Goal: Information Seeking & Learning: Learn about a topic

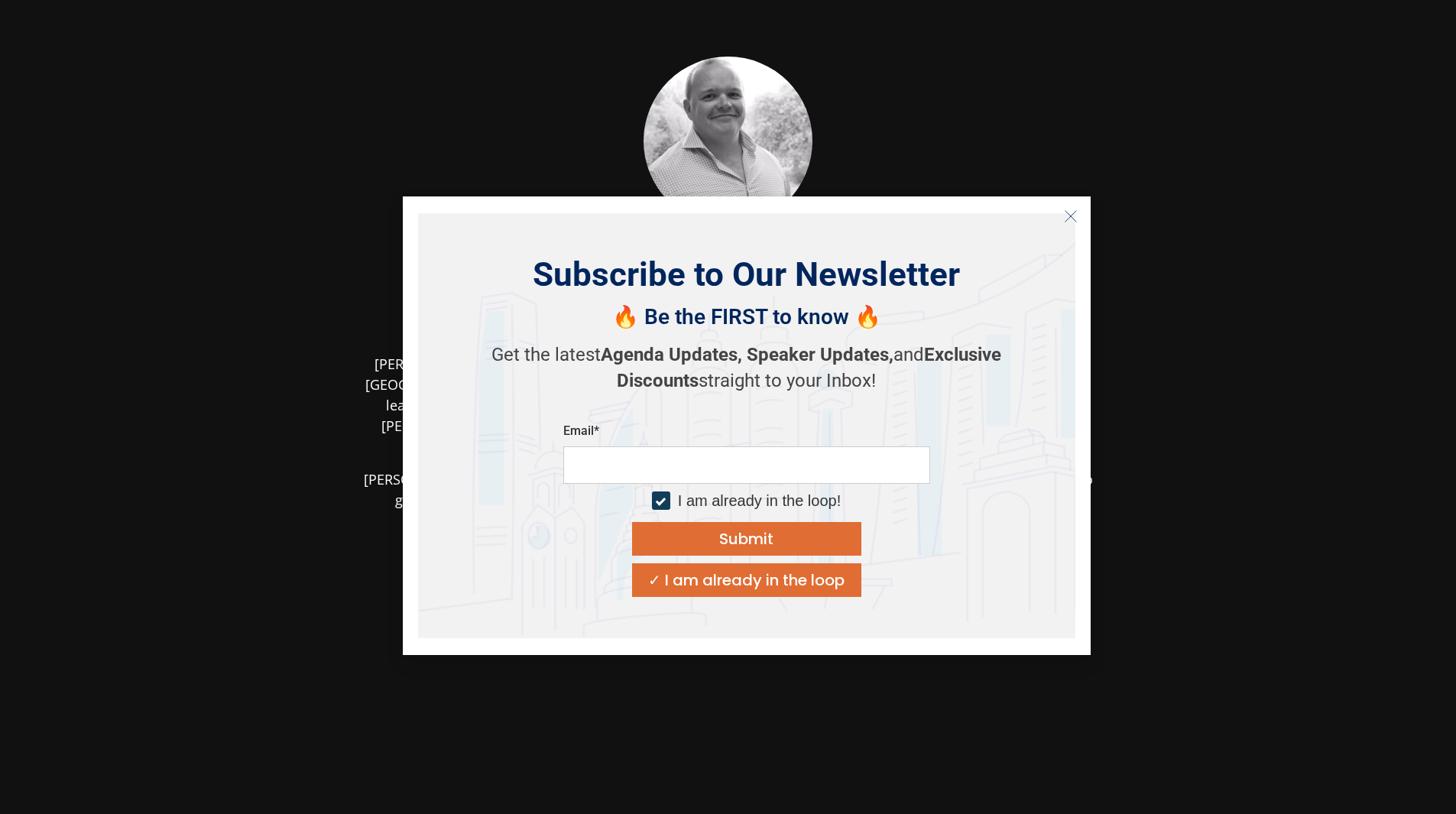
drag, startPoint x: 1209, startPoint y: 428, endPoint x: 1100, endPoint y: 305, distance: 164.3
click at [1208, 429] on section "[PERSON_NAME] Head of Corporate & Structured Finance, Commercial Banking HSBC […" at bounding box center [728, 451] width 1456 height 903
click at [1067, 208] on button "Close" at bounding box center [1071, 216] width 24 height 24
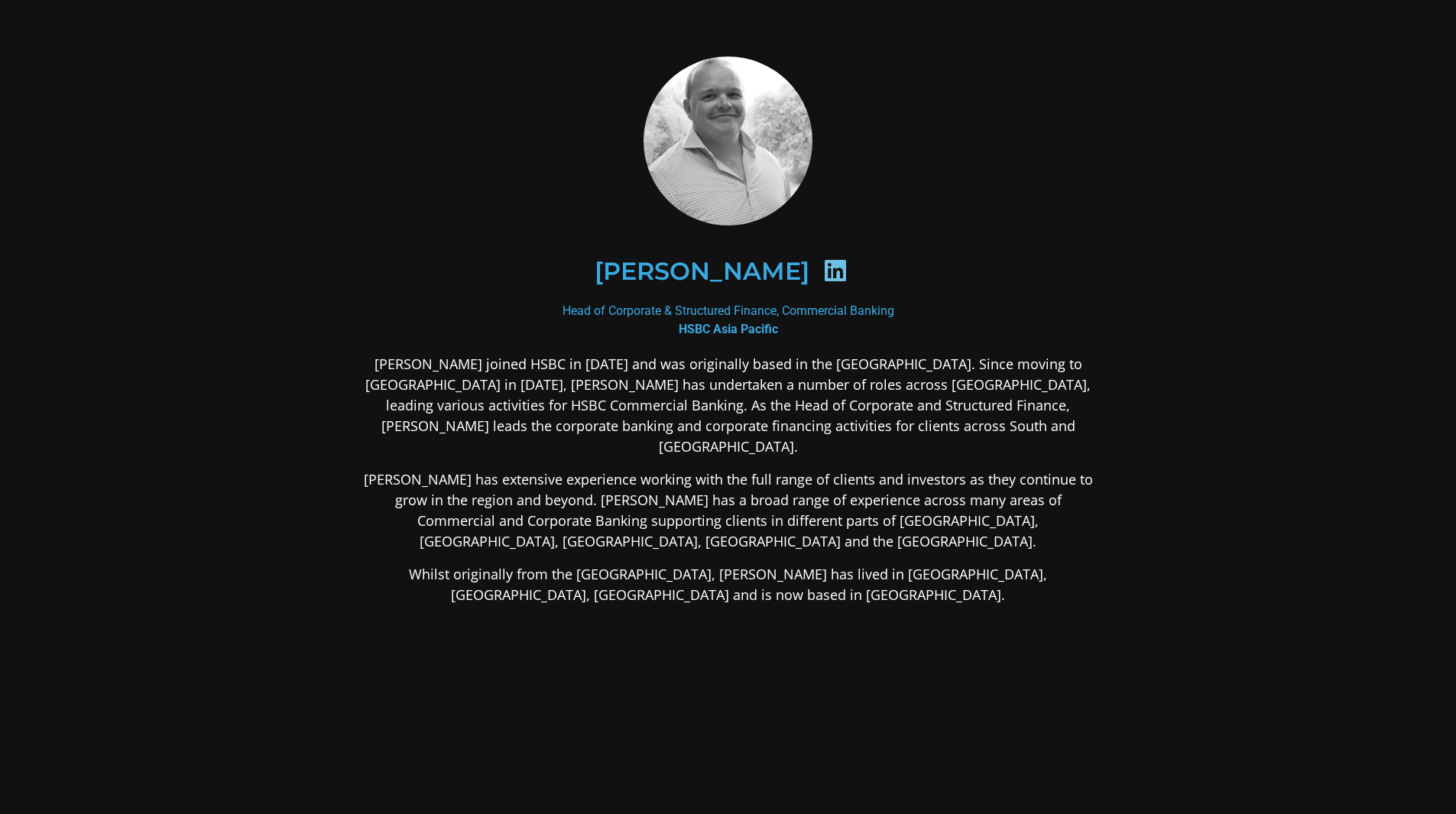
click at [823, 483] on p "[PERSON_NAME] has extensive experience working with the full range of clients a…" at bounding box center [728, 510] width 743 height 82
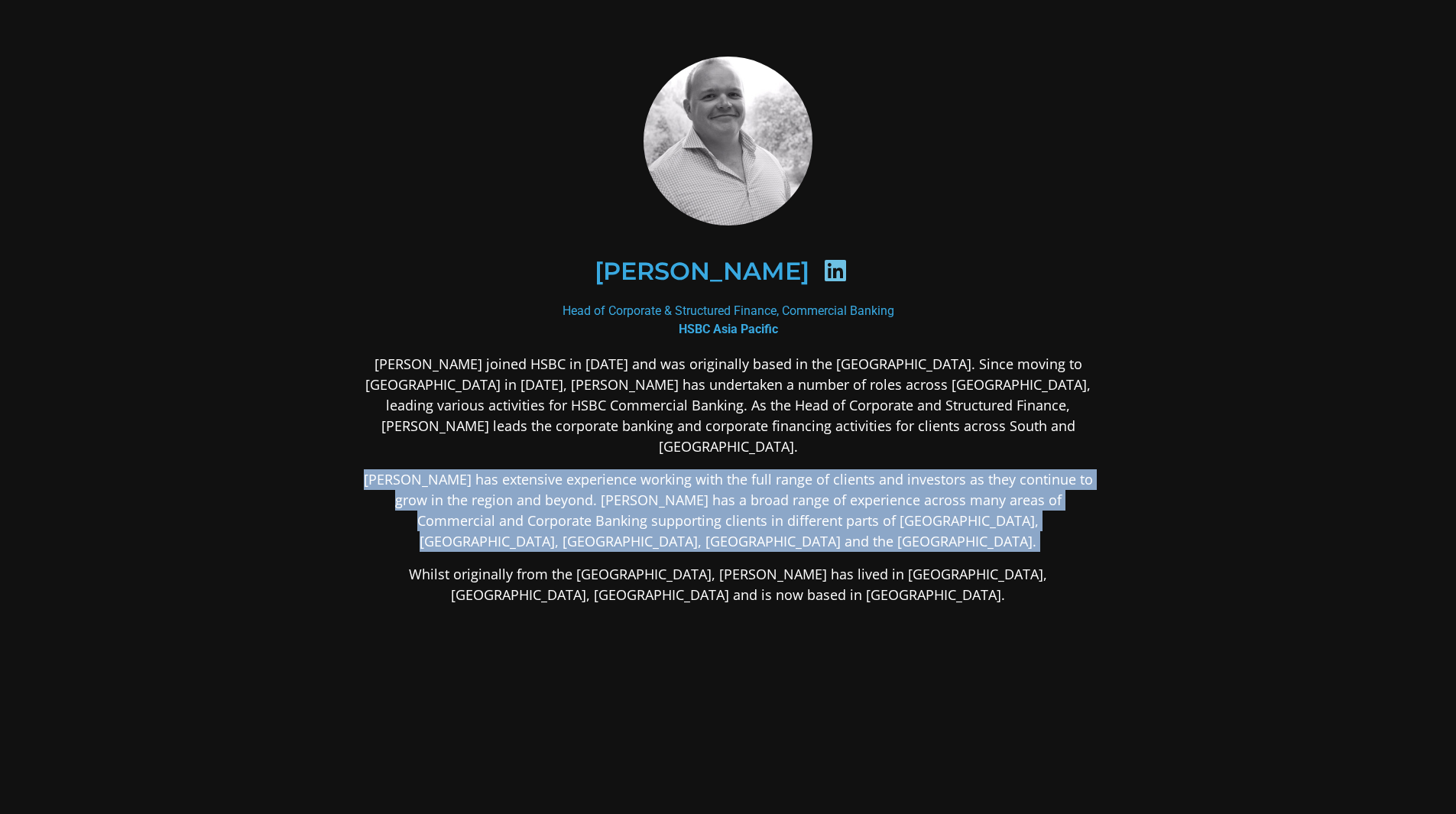
click at [823, 483] on p "[PERSON_NAME] has extensive experience working with the full range of clients a…" at bounding box center [728, 510] width 743 height 82
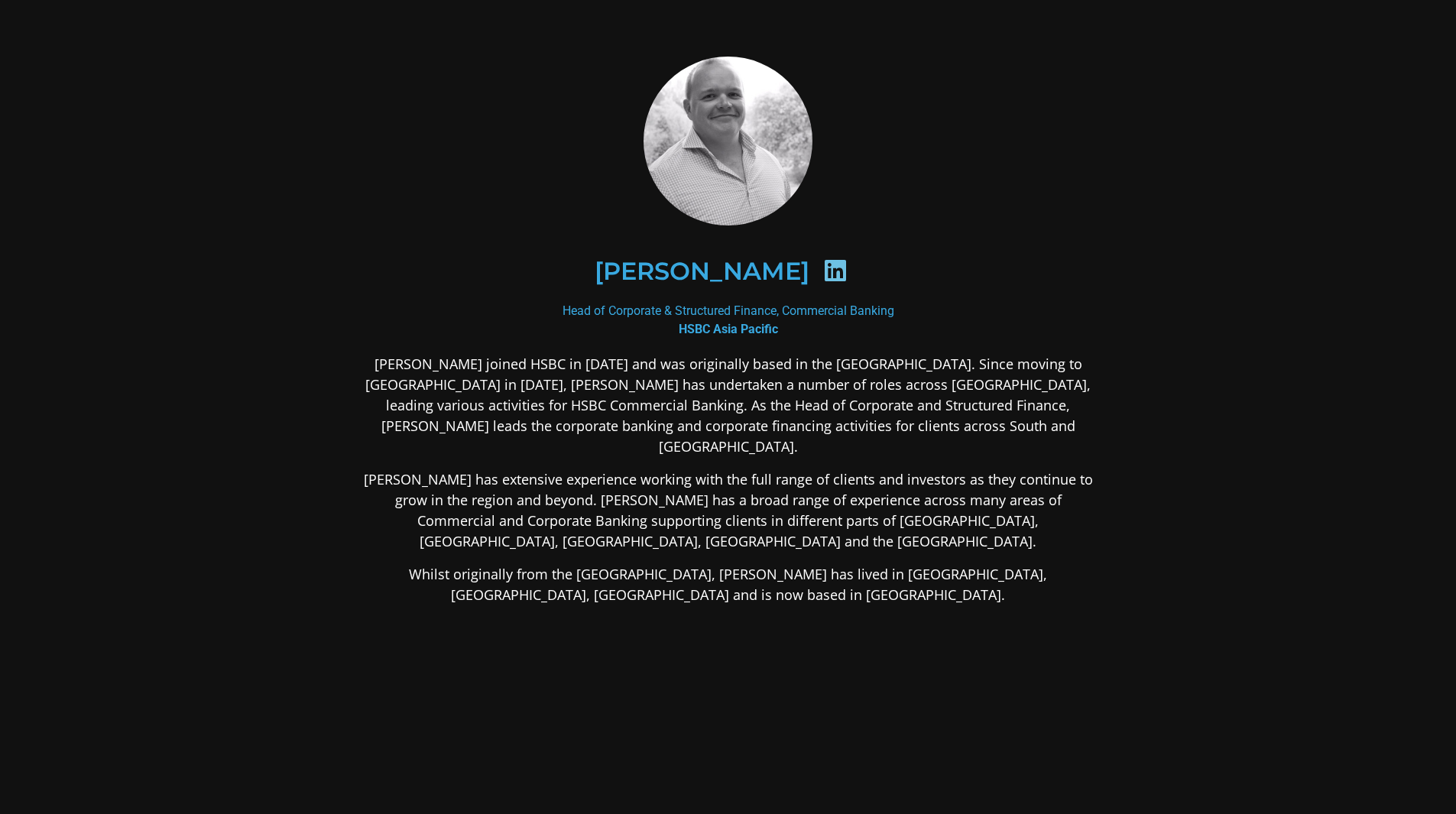
click at [326, 128] on div "[PERSON_NAME] Head of Corporate & Structured Finance, Commercial Banking HSBC […" at bounding box center [728, 451] width 825 height 873
